Goal: Task Accomplishment & Management: Use online tool/utility

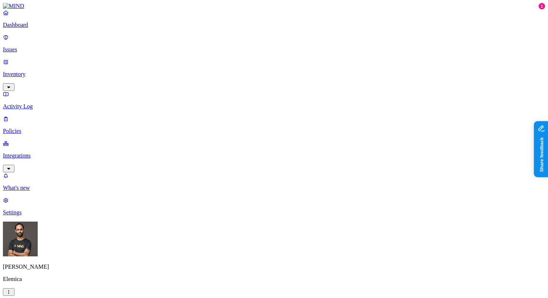
click at [71, 286] on html "Dashboard Issues Inventory Activity Log Policies Integrations What's new 1 Sett…" at bounding box center [274, 221] width 548 height 443
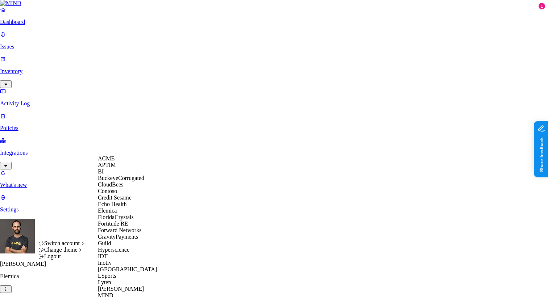
scroll to position [321, 0]
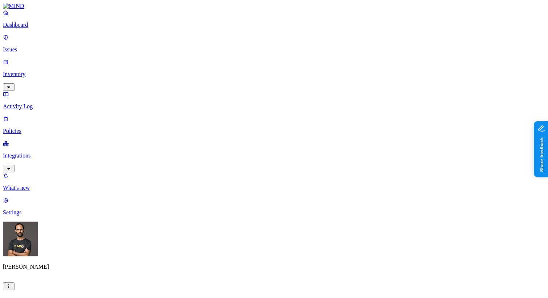
click at [61, 71] on p "Inventory" at bounding box center [274, 74] width 542 height 7
